Goal: Use online tool/utility: Utilize a website feature to perform a specific function

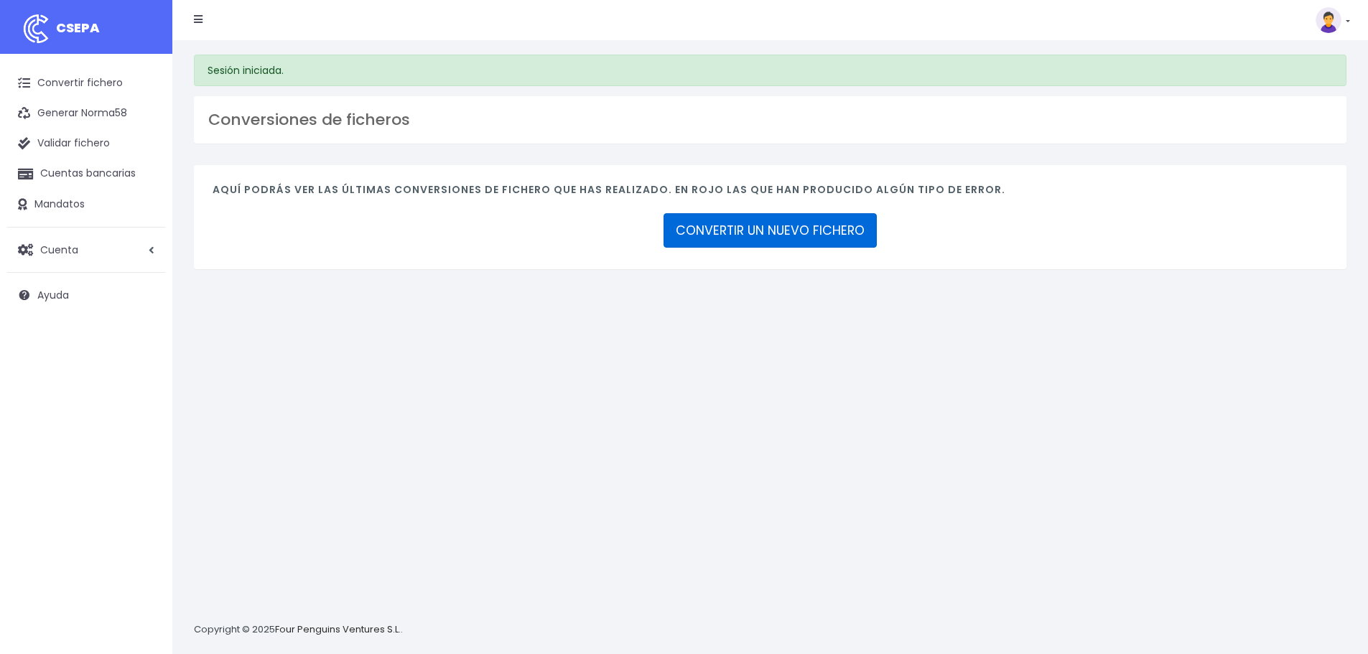
click at [753, 228] on link "CONVERTIR UN NUEVO FICHERO" at bounding box center [769, 230] width 213 height 34
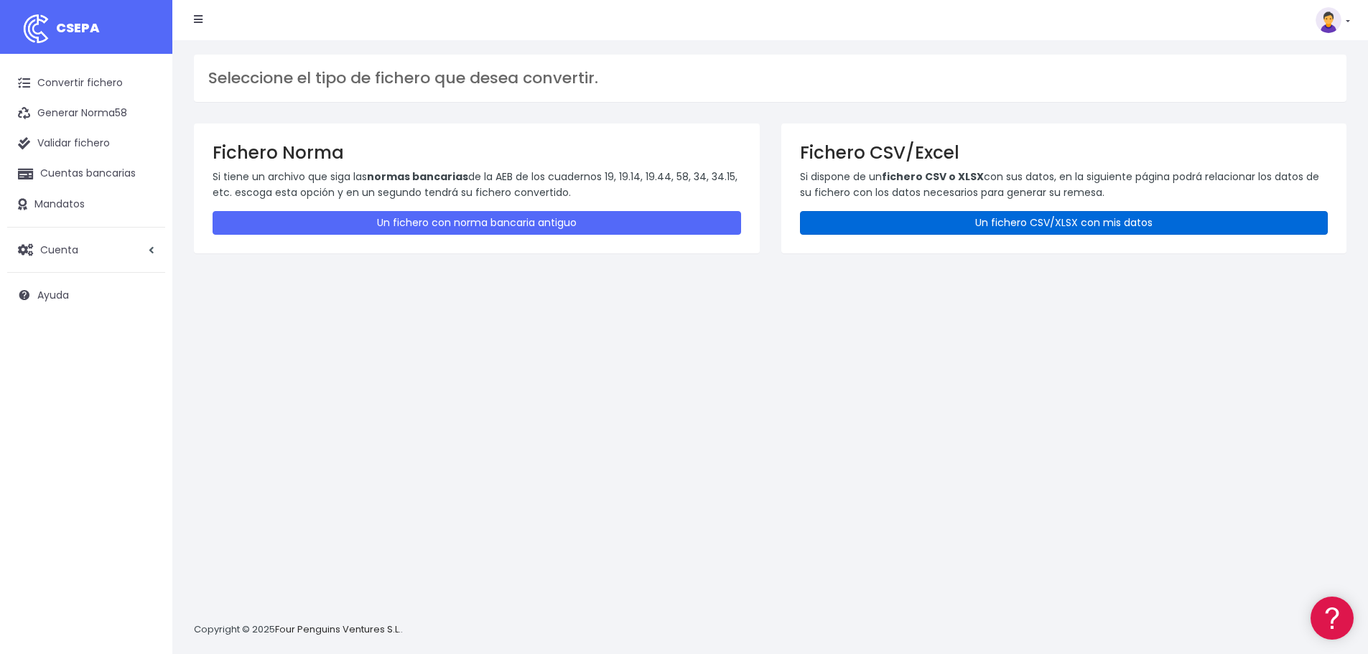
click at [976, 227] on link "Un fichero CSV/XLSX con mis datos" at bounding box center [1064, 223] width 528 height 24
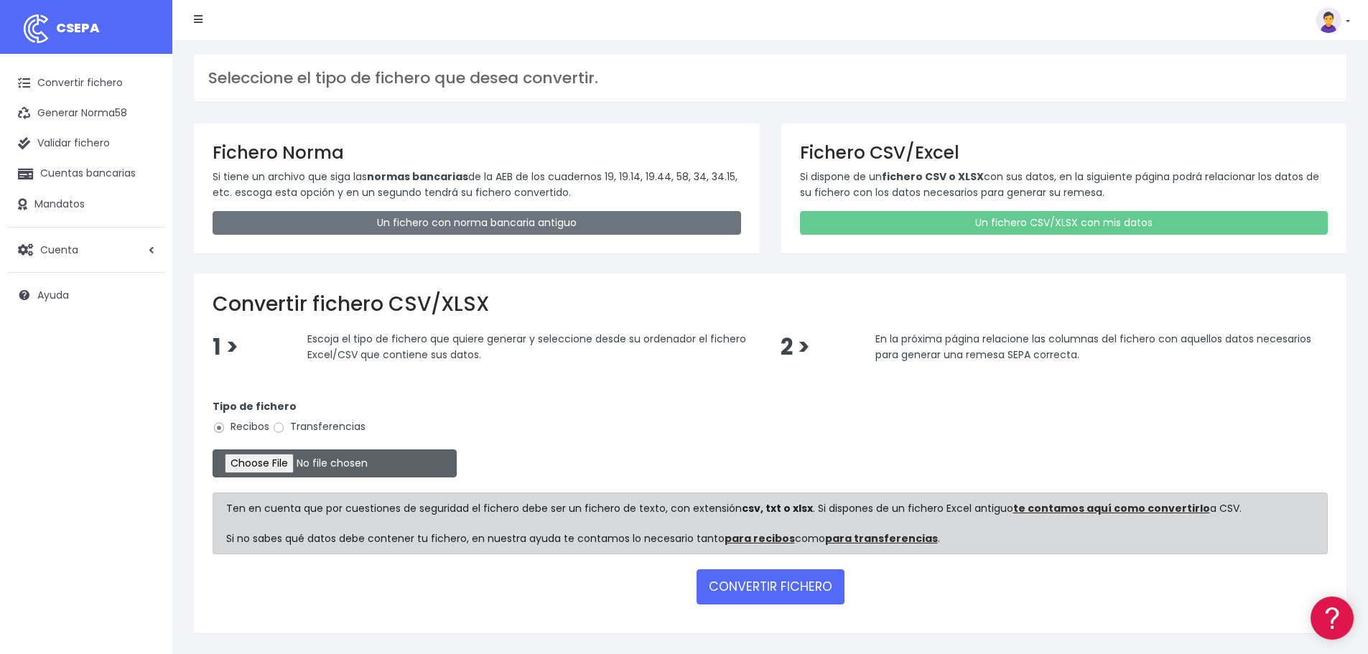
click at [279, 456] on input "file" at bounding box center [334, 463] width 244 height 28
type input "C:\fakepath\Remesa Cobros Confort 02102025.xlsx"
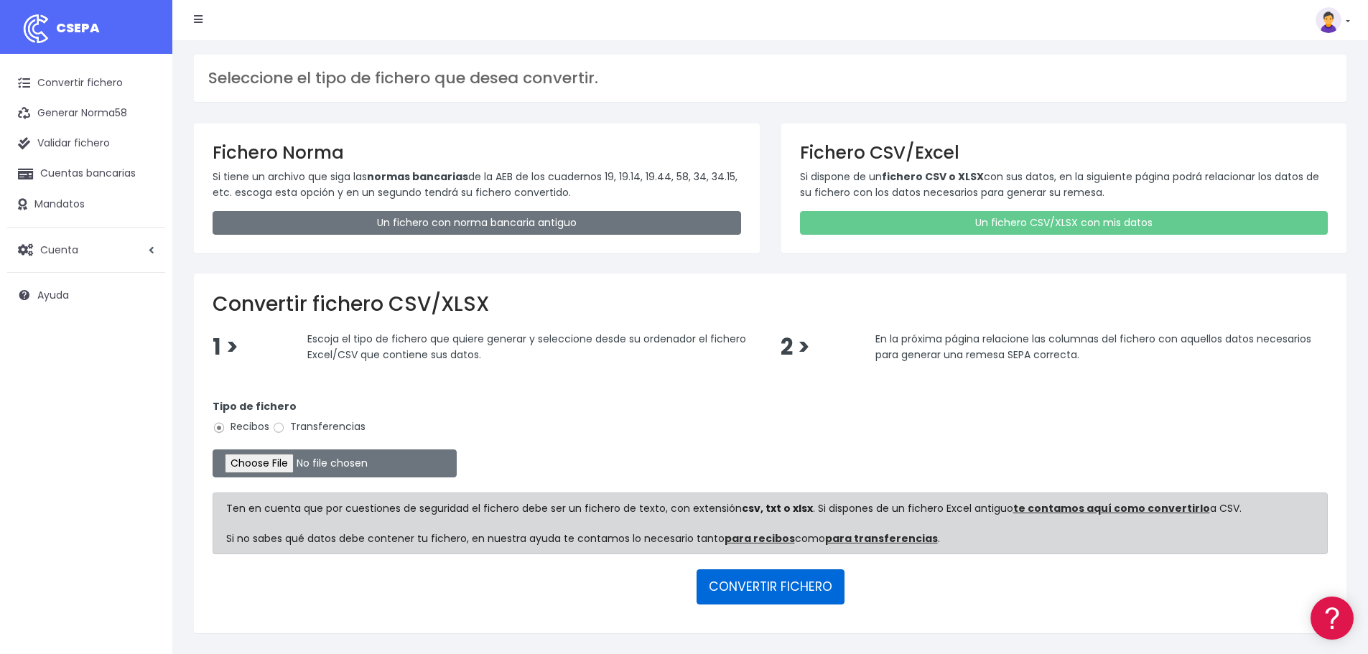
click at [754, 584] on button "CONVERTIR FICHERO" at bounding box center [770, 586] width 148 height 34
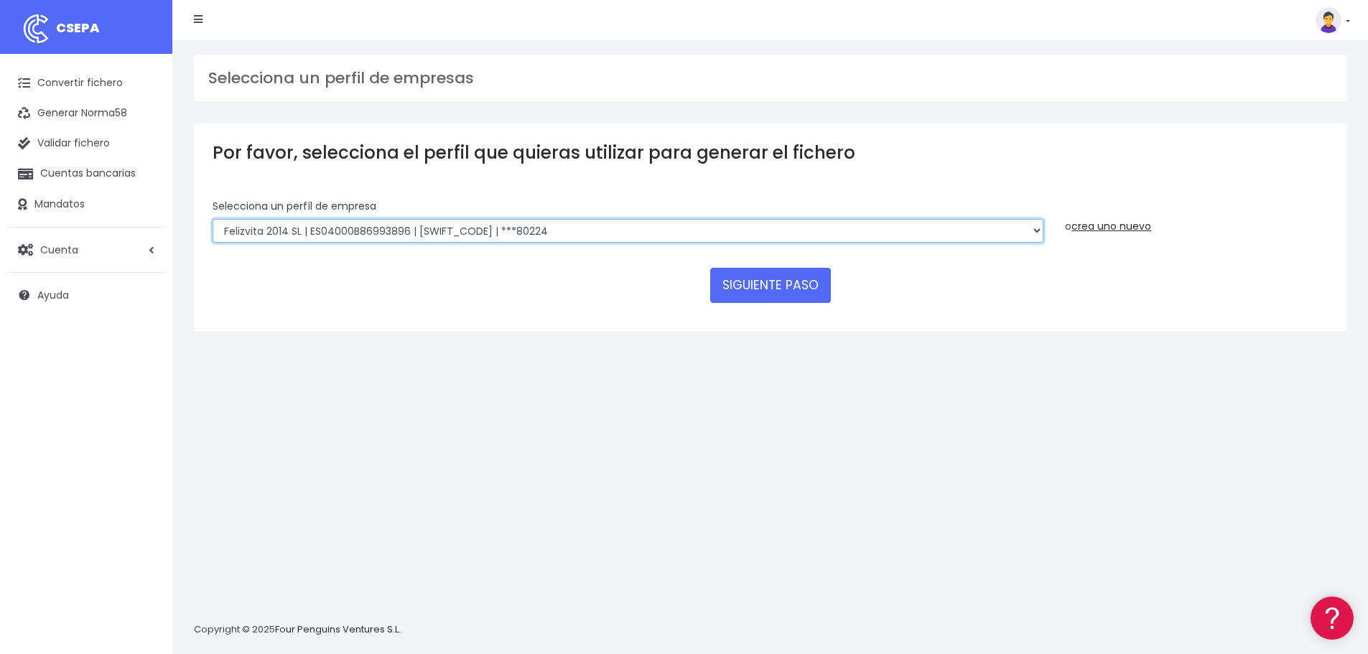
drag, startPoint x: 529, startPoint y: 224, endPoint x: 585, endPoint y: 235, distance: 57.2
click at [529, 224] on select "Felizvita 2014 SL | ES04000B86993896 | CAIXESBBXXX | ***80224 CUIDA CARE MARKET…" at bounding box center [627, 231] width 831 height 24
select select "1688"
click at [212, 219] on select "Felizvita 2014 SL | ES04000B86993896 | CAIXESBBXXX | ***80224 CUIDA CARE MARKET…" at bounding box center [627, 231] width 831 height 24
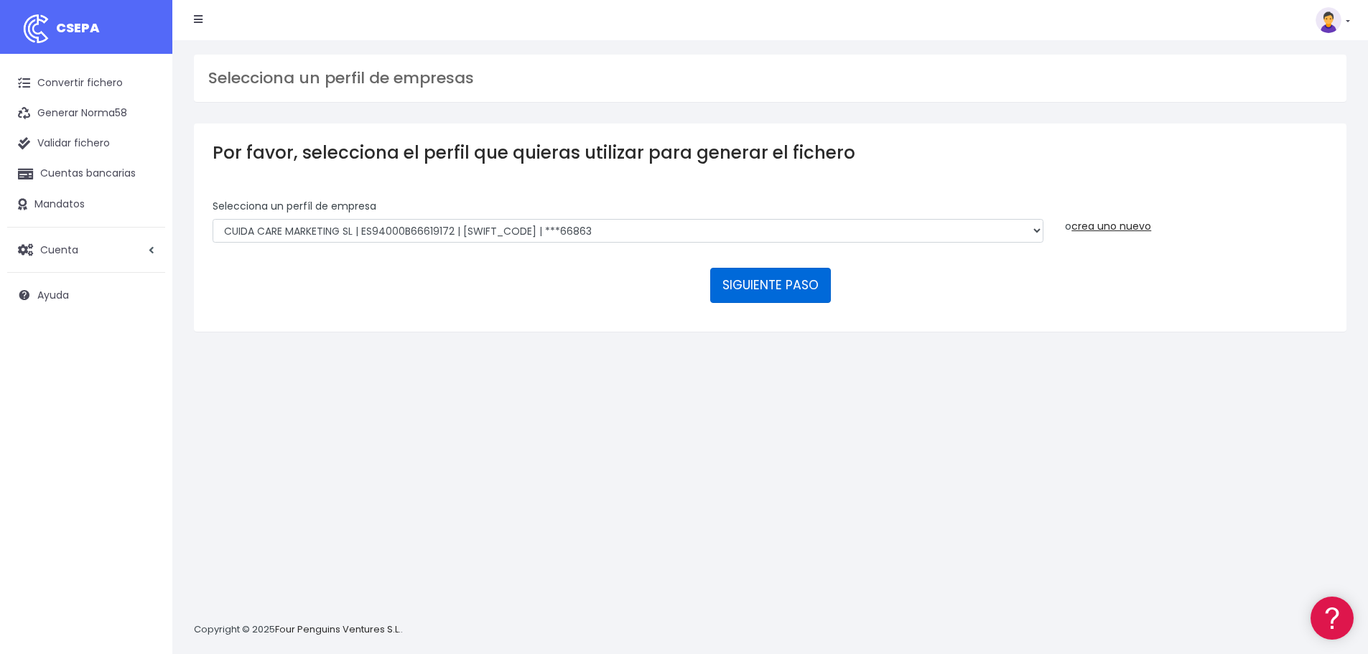
click at [763, 299] on button "SIGUIENTE PASO" at bounding box center [770, 285] width 121 height 34
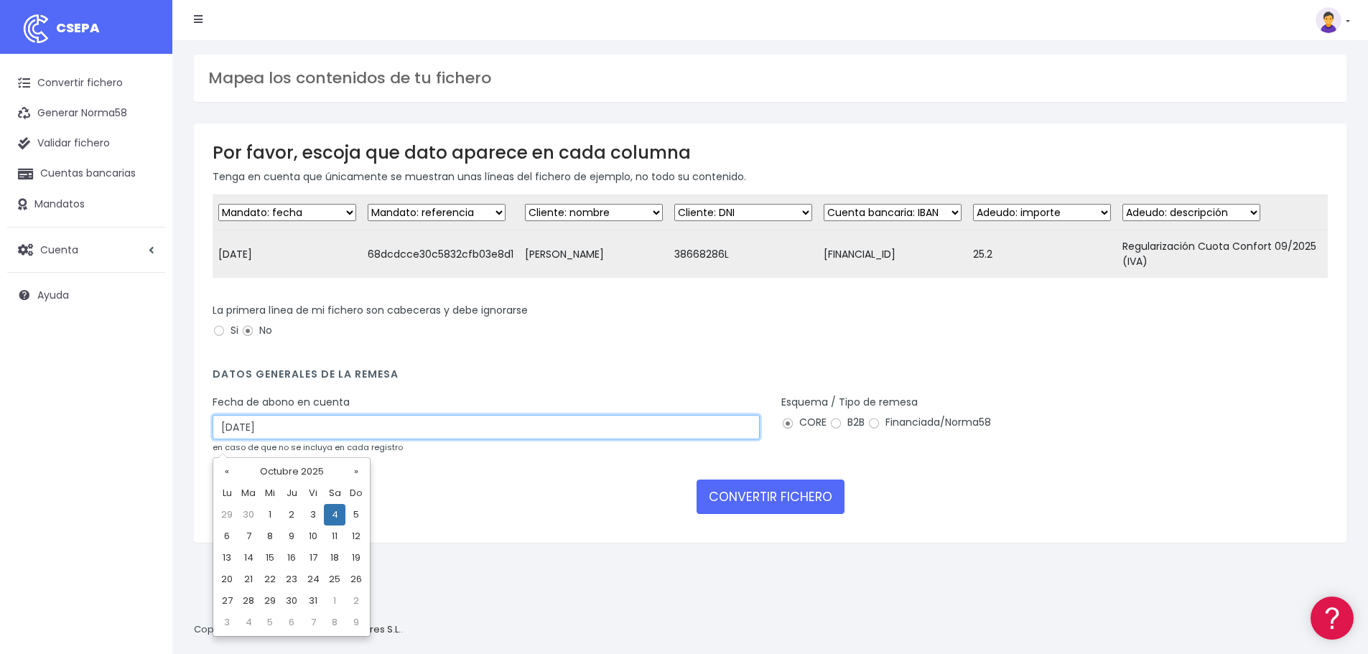
click at [322, 437] on input "04/10/2025" at bounding box center [485, 427] width 547 height 24
click at [294, 516] on td "2" at bounding box center [292, 515] width 22 height 22
type input "02/10/2025"
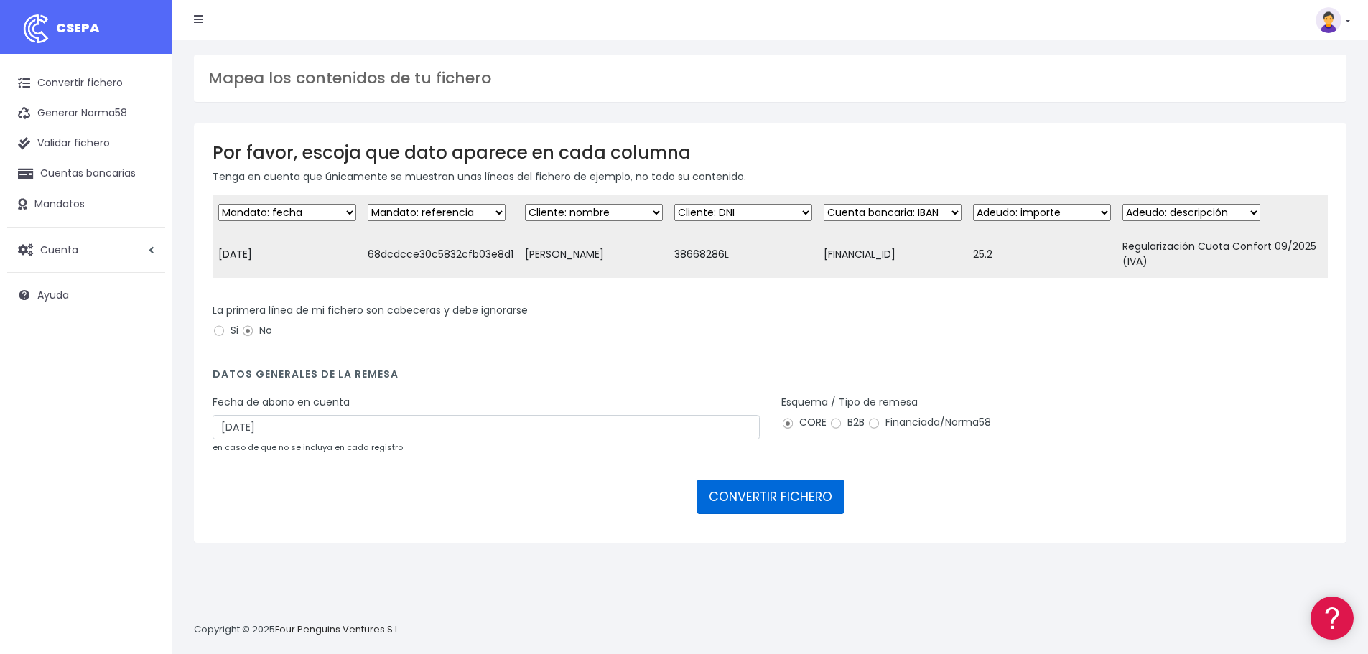
click at [790, 510] on button "CONVERTIR FICHERO" at bounding box center [770, 497] width 148 height 34
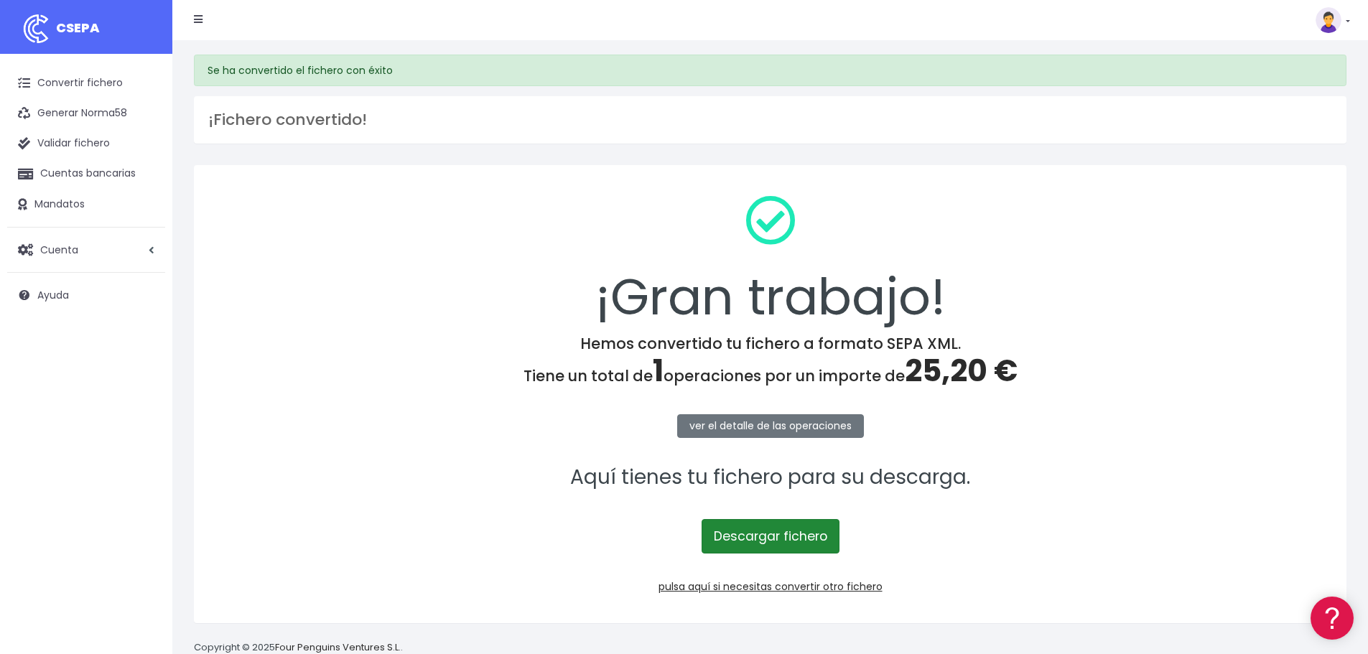
click at [798, 538] on link "Descargar fichero" at bounding box center [770, 536] width 138 height 34
